Goal: Information Seeking & Learning: Learn about a topic

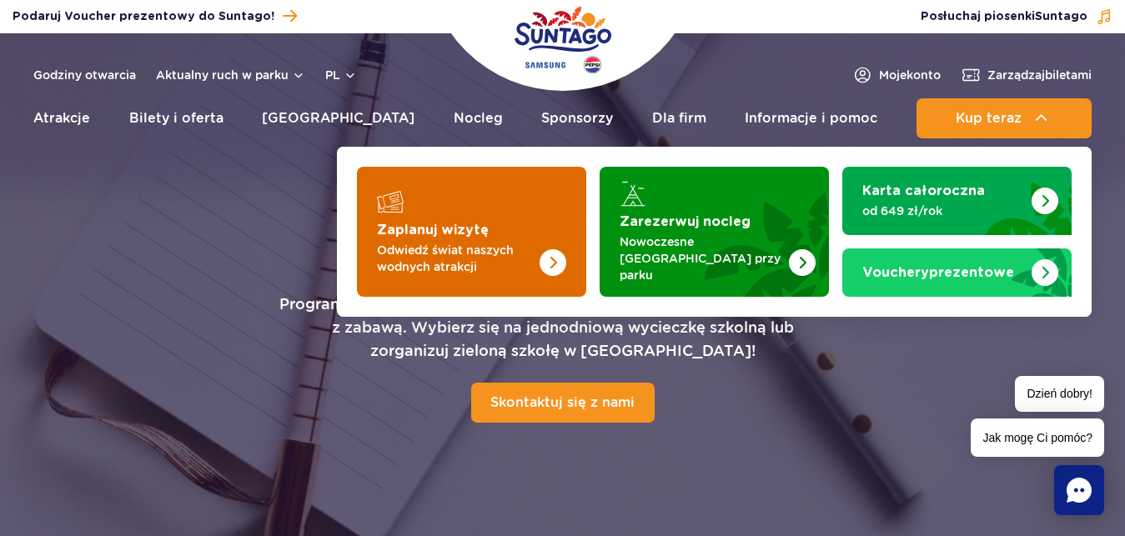
click at [556, 249] on img "Zaplanuj wizytę" at bounding box center [553, 262] width 27 height 27
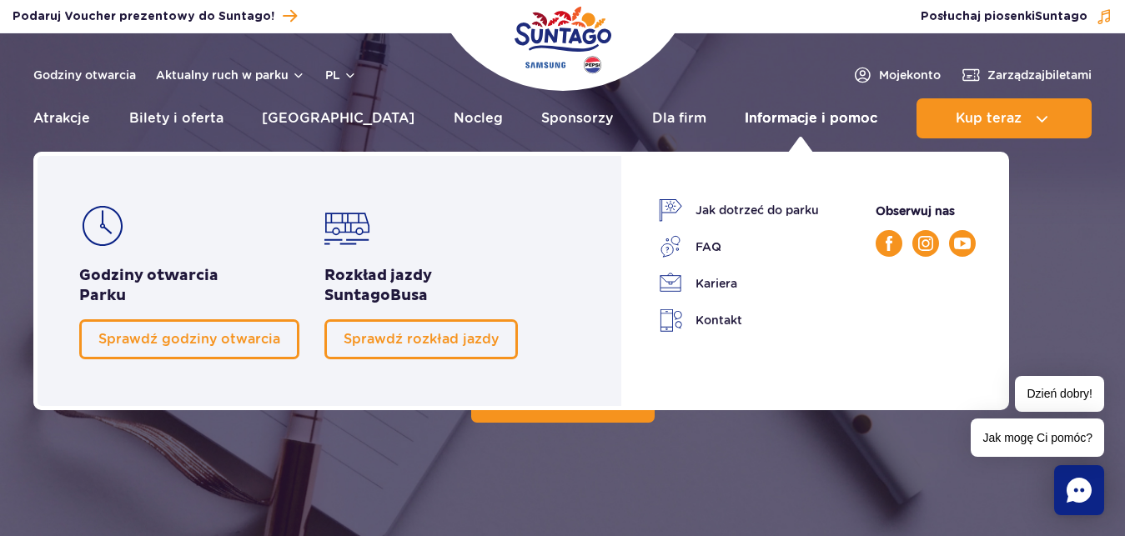
click at [849, 120] on link "Informacje i pomoc" at bounding box center [811, 118] width 133 height 40
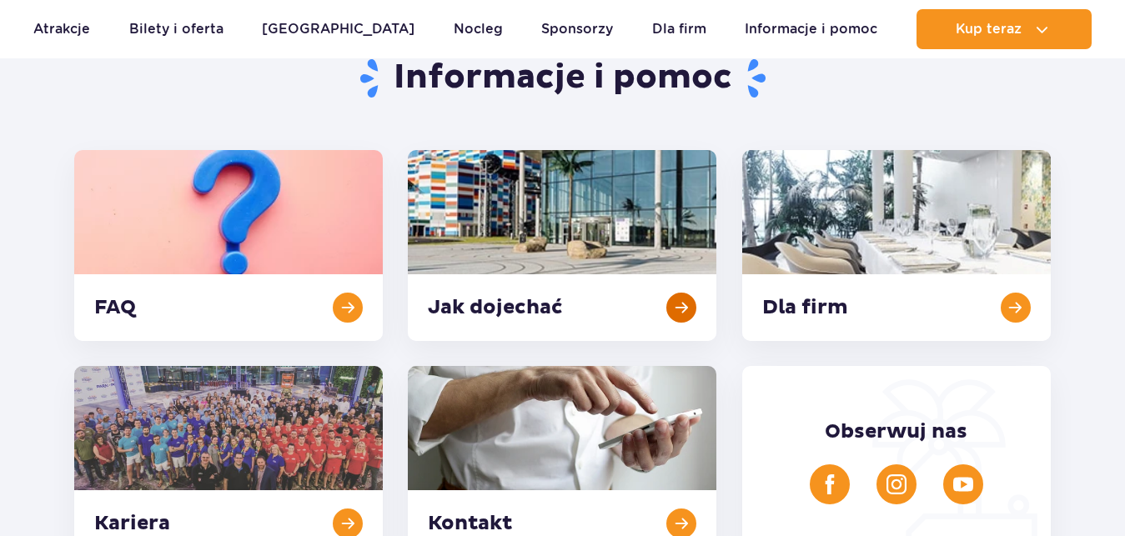
scroll to position [170, 0]
click at [685, 302] on link at bounding box center [562, 245] width 309 height 191
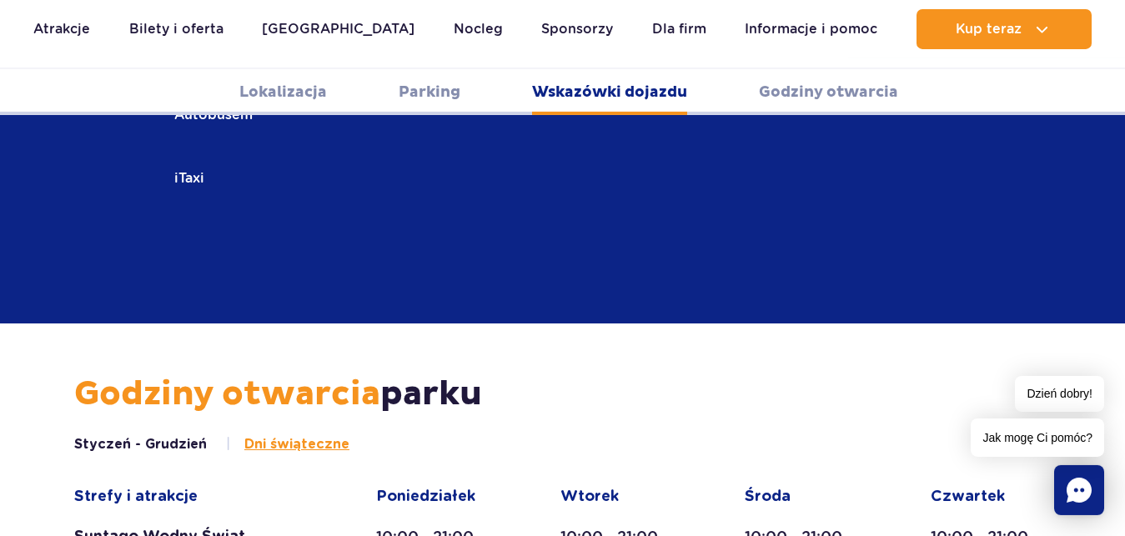
scroll to position [2815, 0]
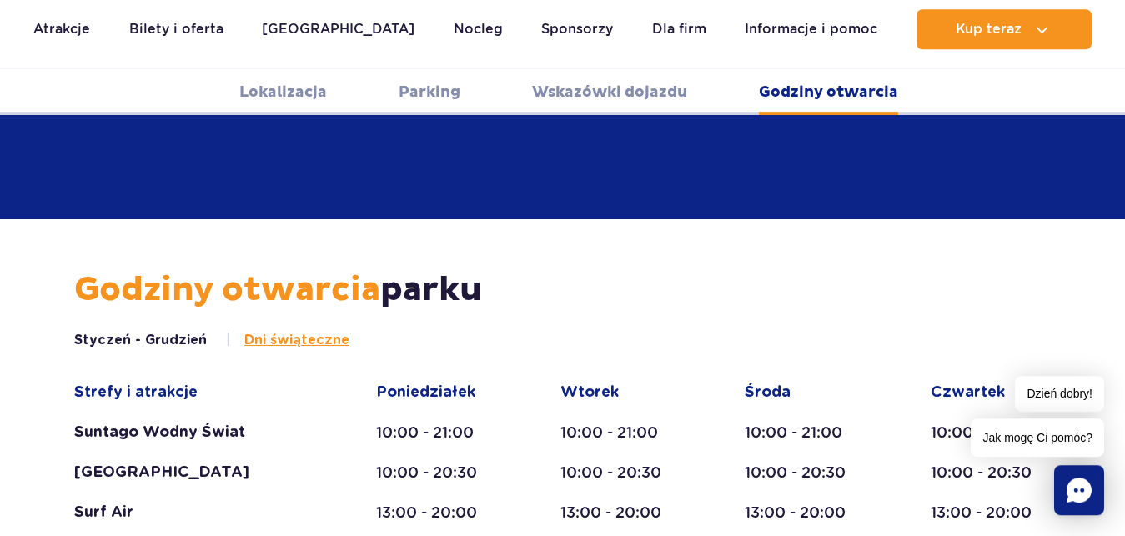
scroll to position [2815, 0]
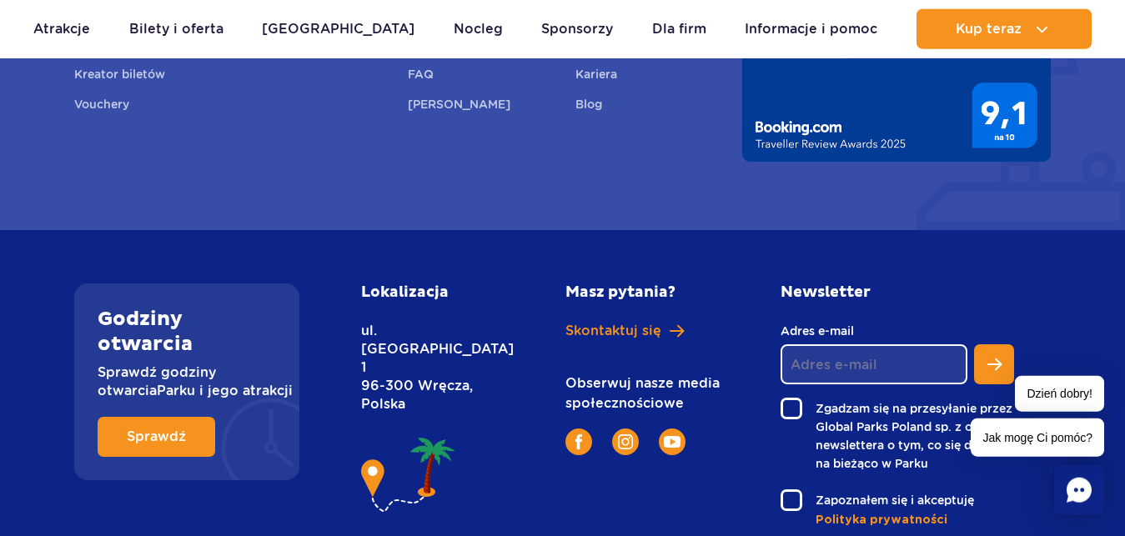
scroll to position [4677, 0]
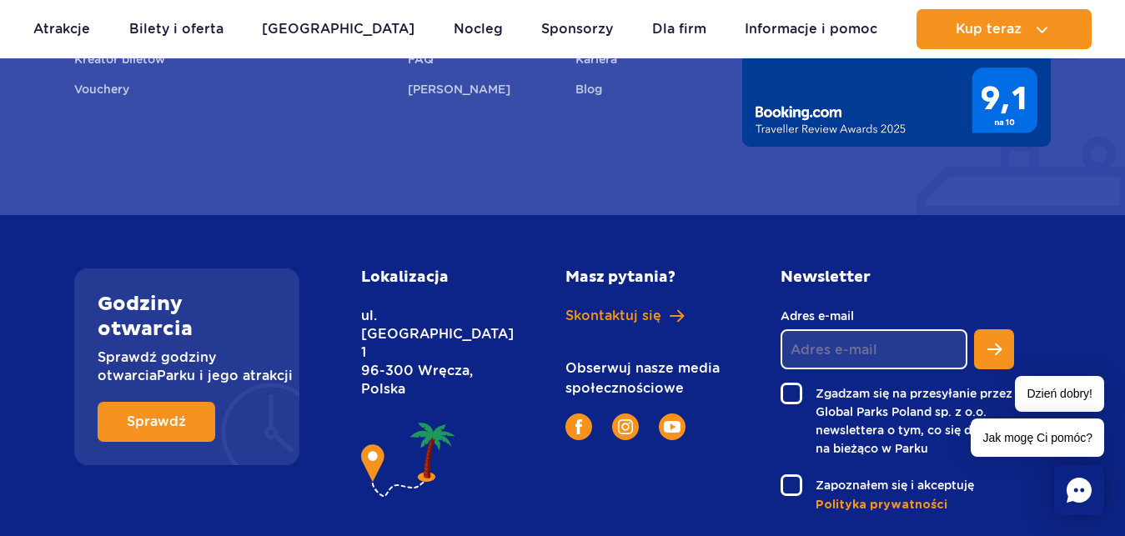
click at [372, 419] on img at bounding box center [408, 461] width 95 height 85
click at [375, 419] on img at bounding box center [408, 461] width 95 height 85
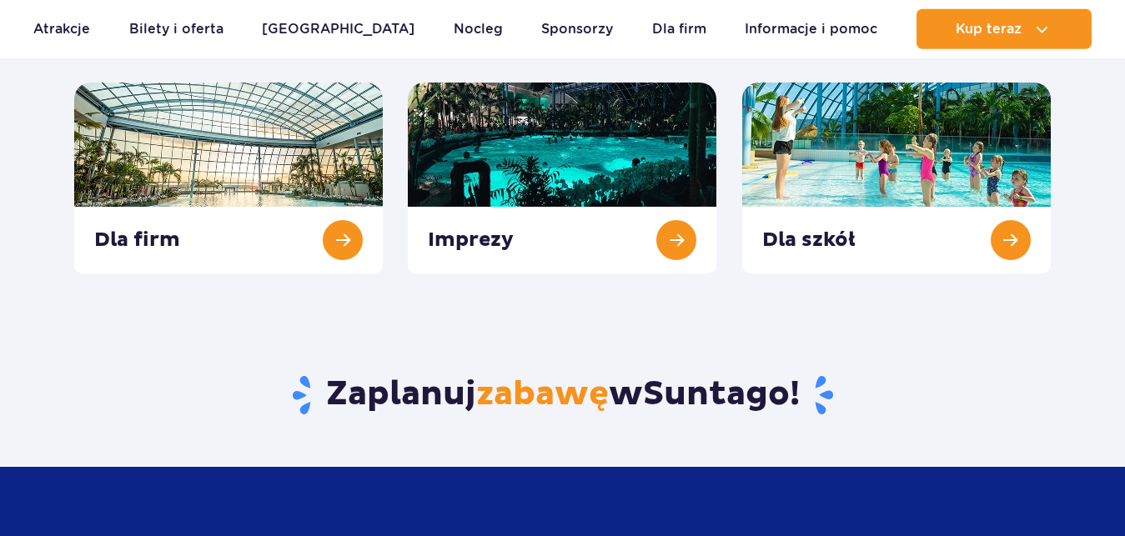
scroll to position [851, 0]
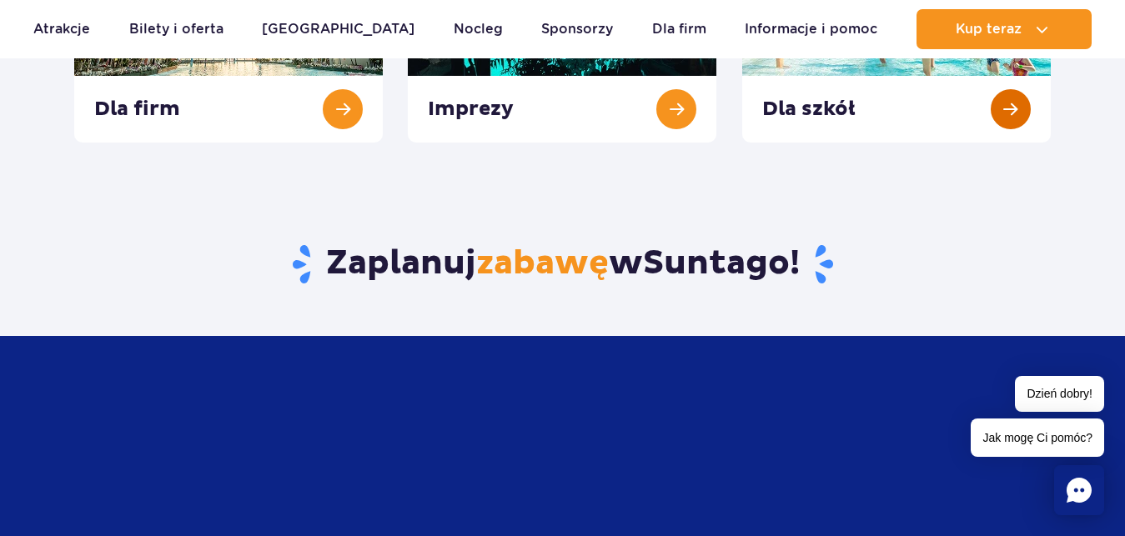
click at [1004, 117] on link at bounding box center [896, 47] width 309 height 191
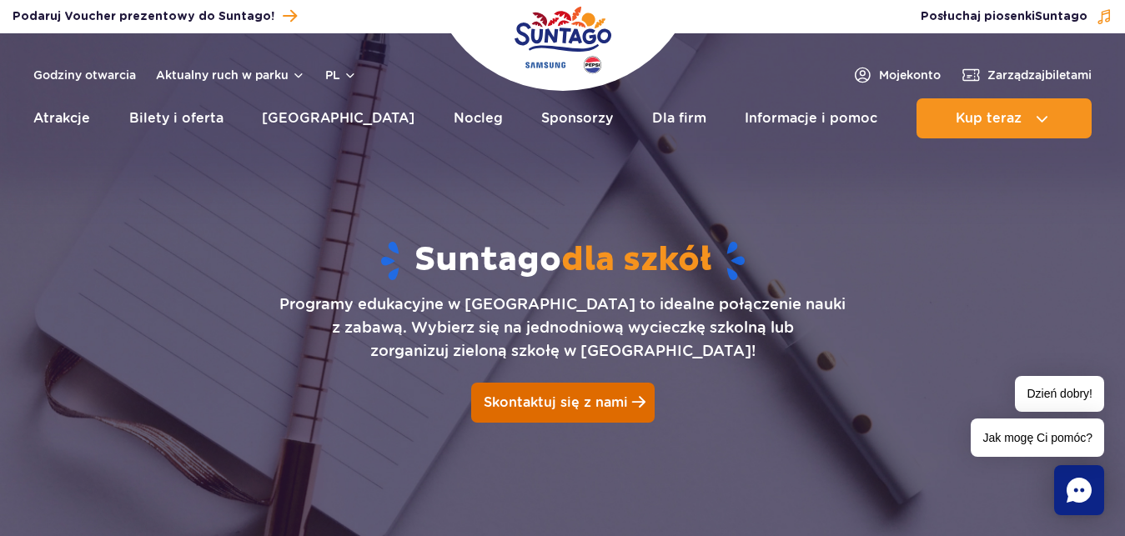
click at [627, 403] on link "Skontaktuj się z nami" at bounding box center [563, 403] width 184 height 40
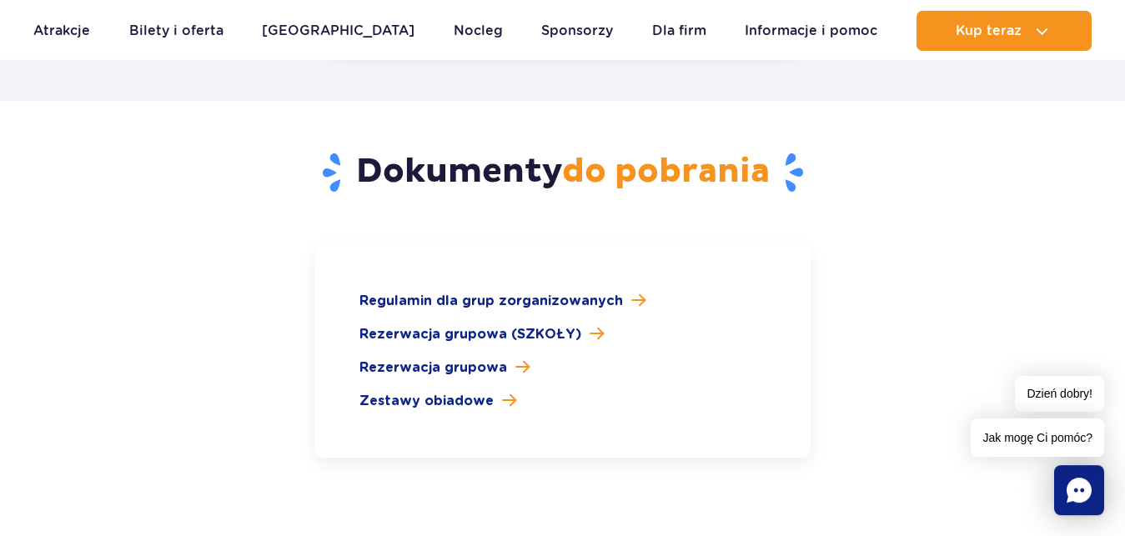
scroll to position [2099, 0]
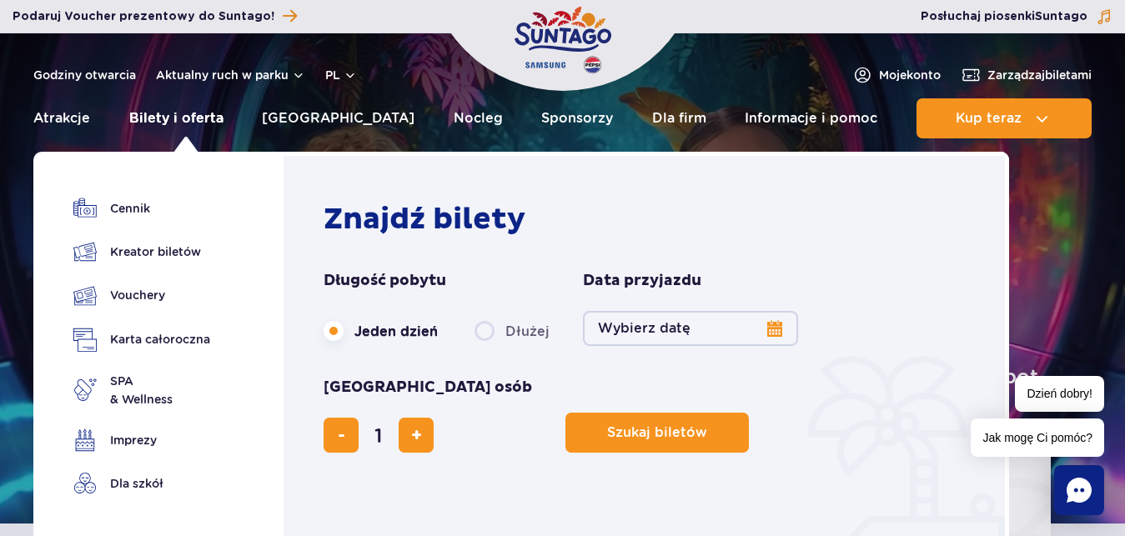
click at [189, 118] on link "Bilety i oferta" at bounding box center [176, 118] width 94 height 40
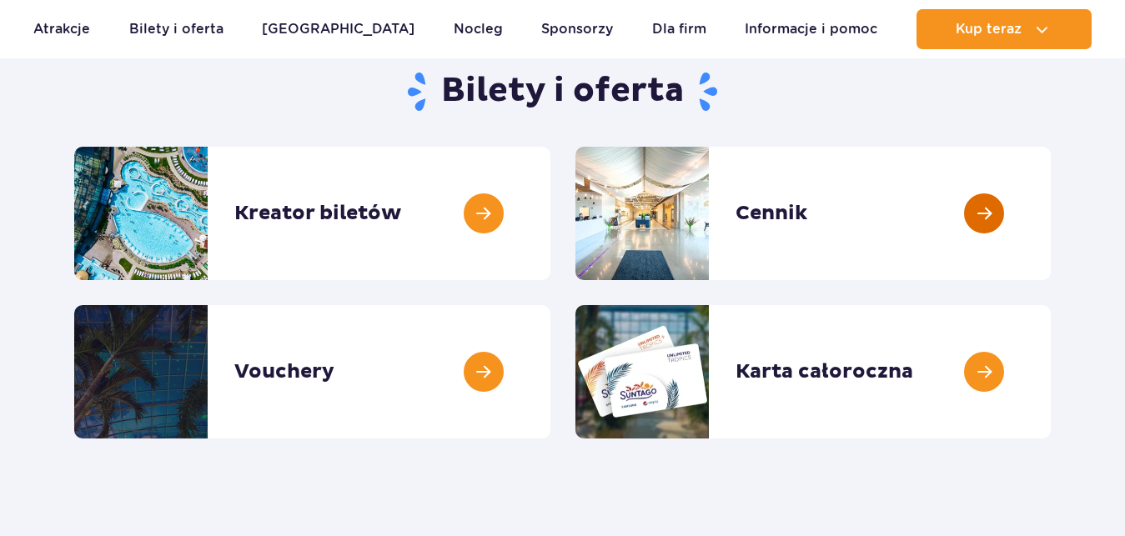
click at [1051, 212] on link at bounding box center [1051, 213] width 0 height 133
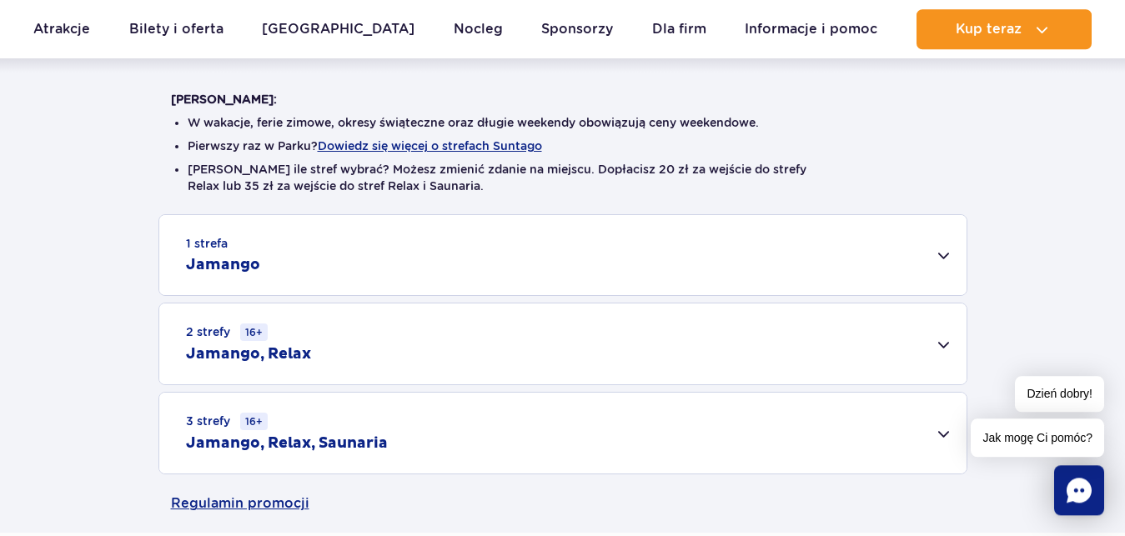
scroll to position [425, 0]
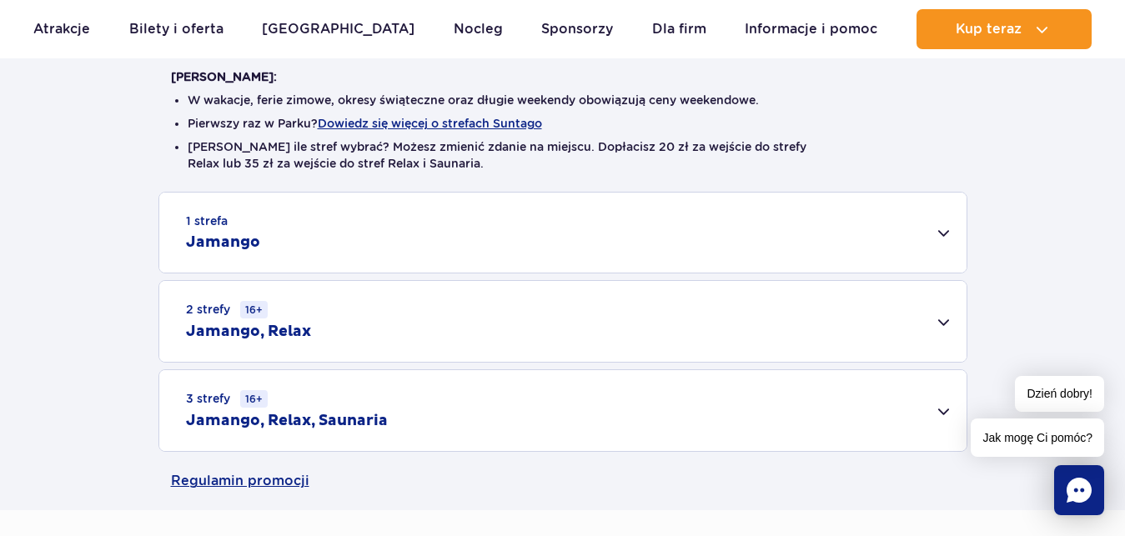
click at [953, 235] on div "1 strefa Jamango" at bounding box center [562, 233] width 807 height 80
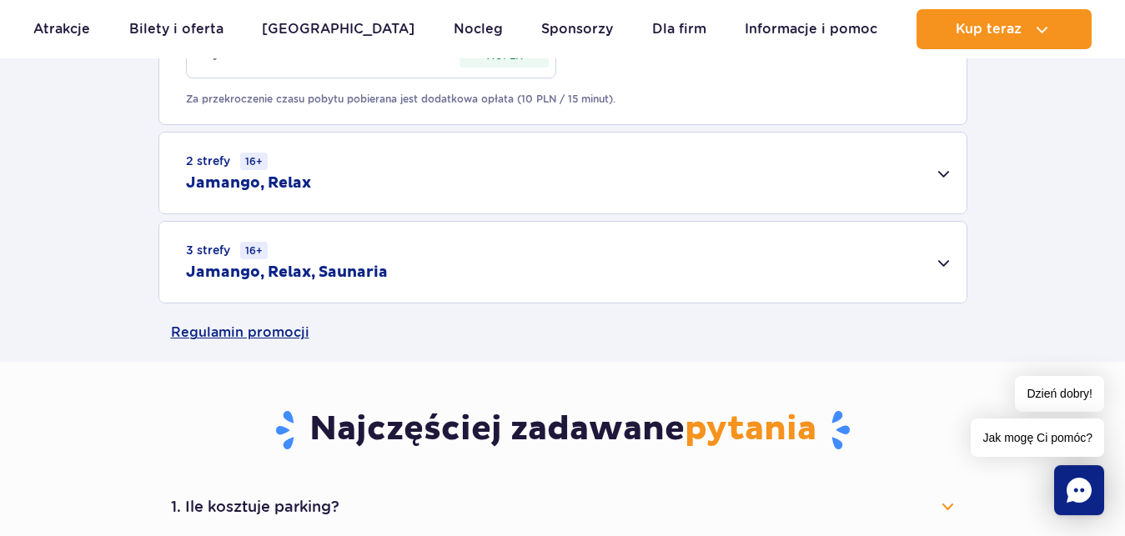
scroll to position [1446, 0]
